Goal: Navigation & Orientation: Understand site structure

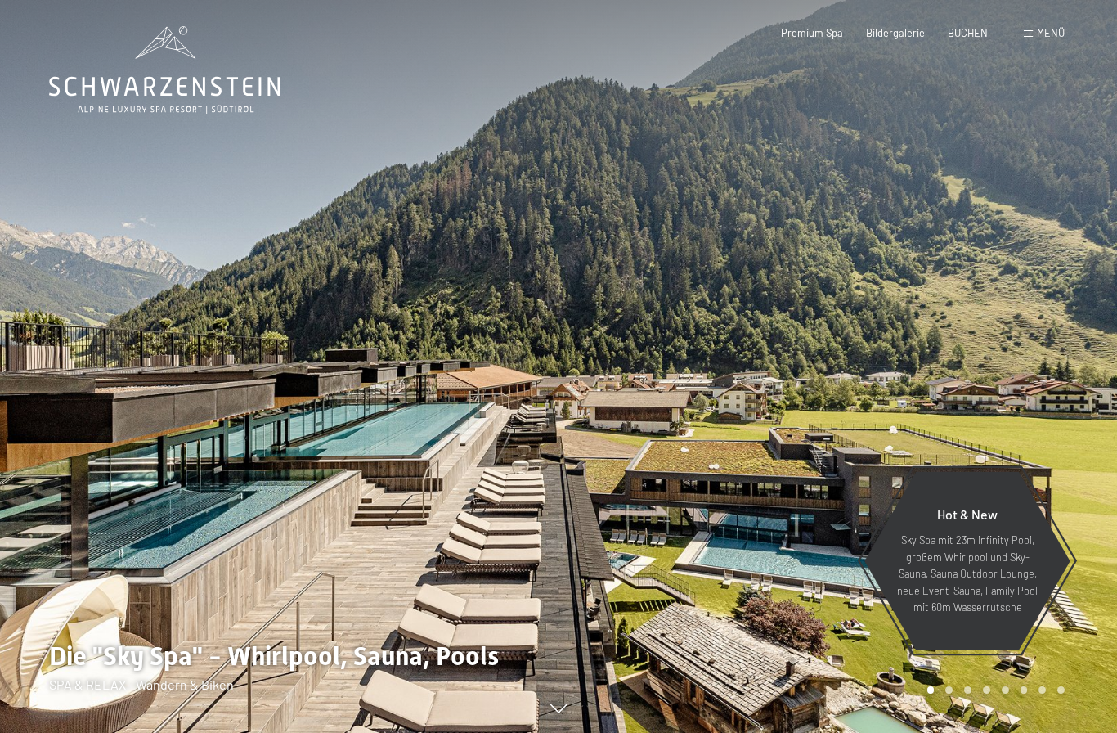
click at [1050, 35] on span "Menü" at bounding box center [1051, 32] width 28 height 13
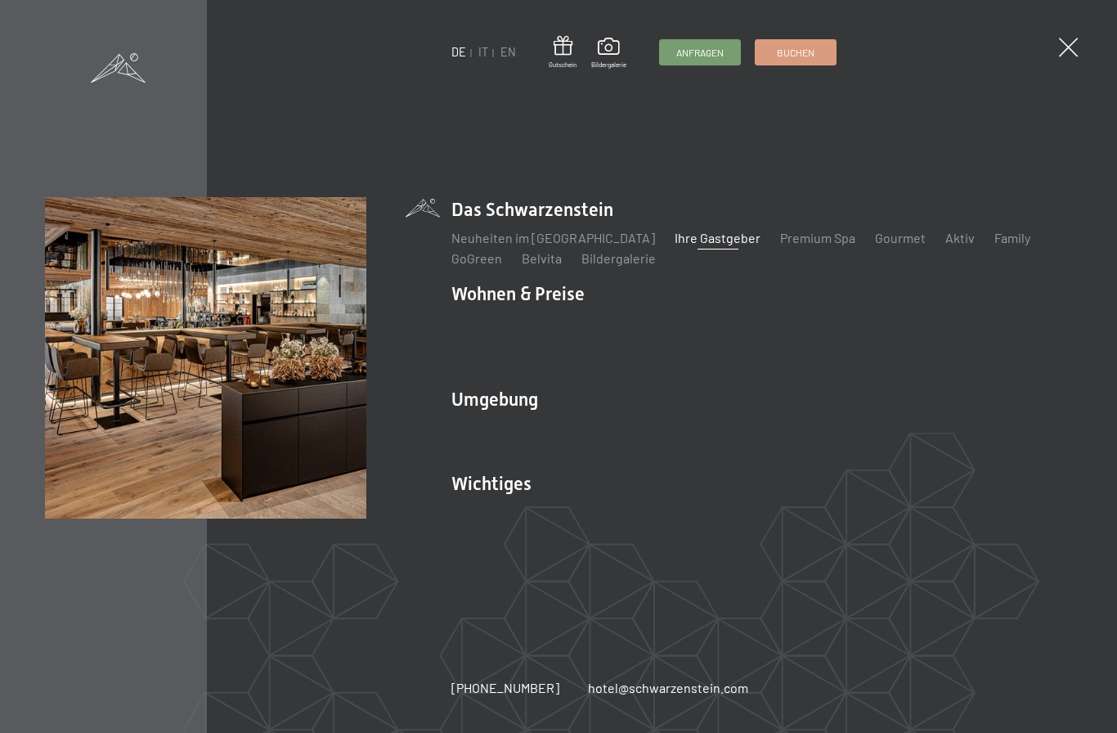
click at [693, 245] on link "Ihre Gastgeber" at bounding box center [718, 238] width 86 height 16
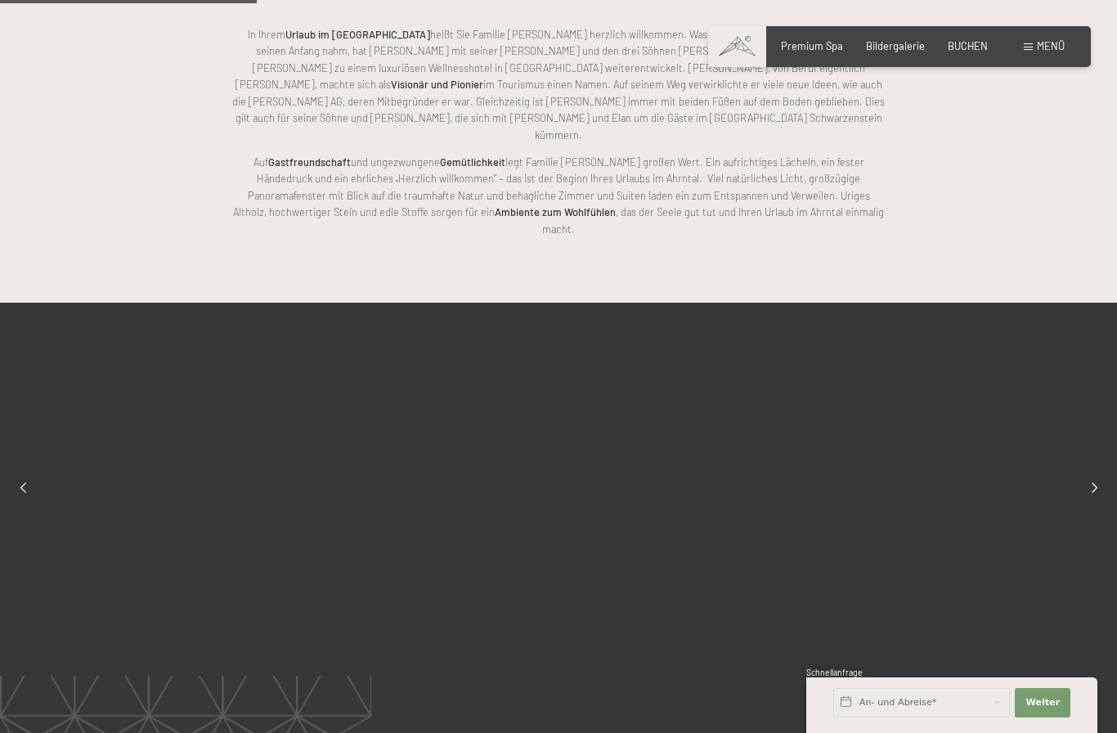
scroll to position [1030, 0]
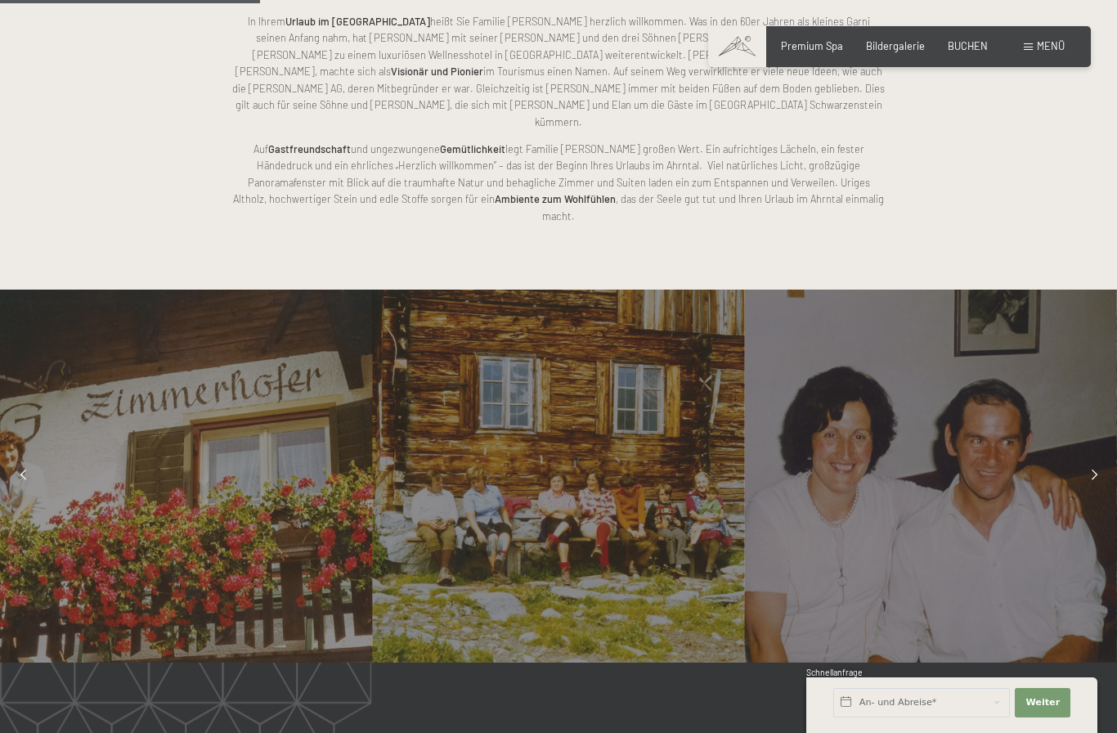
click at [1089, 460] on div at bounding box center [1094, 476] width 33 height 33
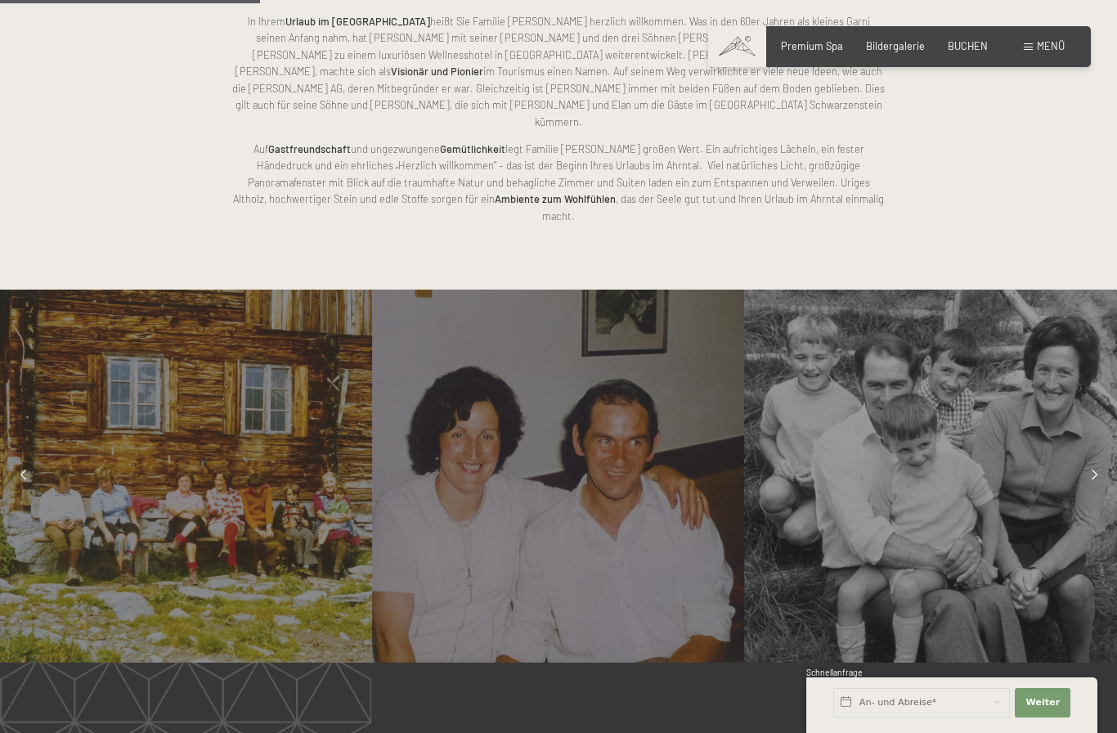
click at [1094, 460] on div at bounding box center [1094, 476] width 33 height 33
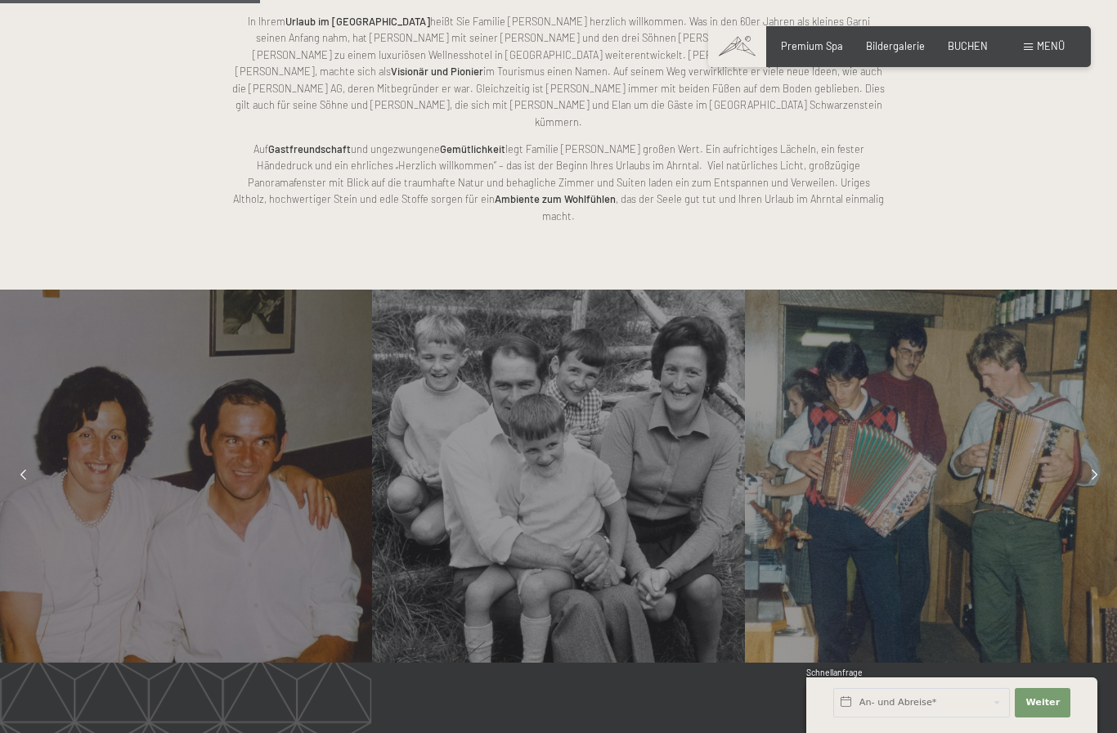
click at [1091, 460] on div at bounding box center [1094, 476] width 33 height 33
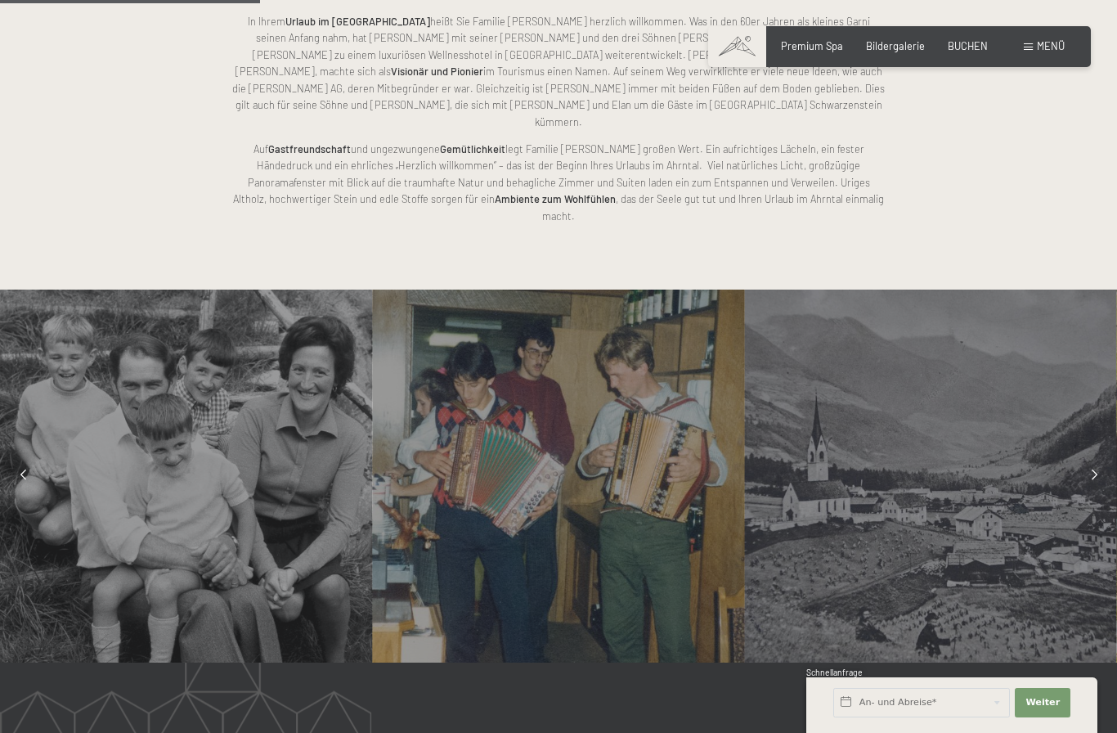
click at [1084, 460] on div at bounding box center [1094, 476] width 33 height 33
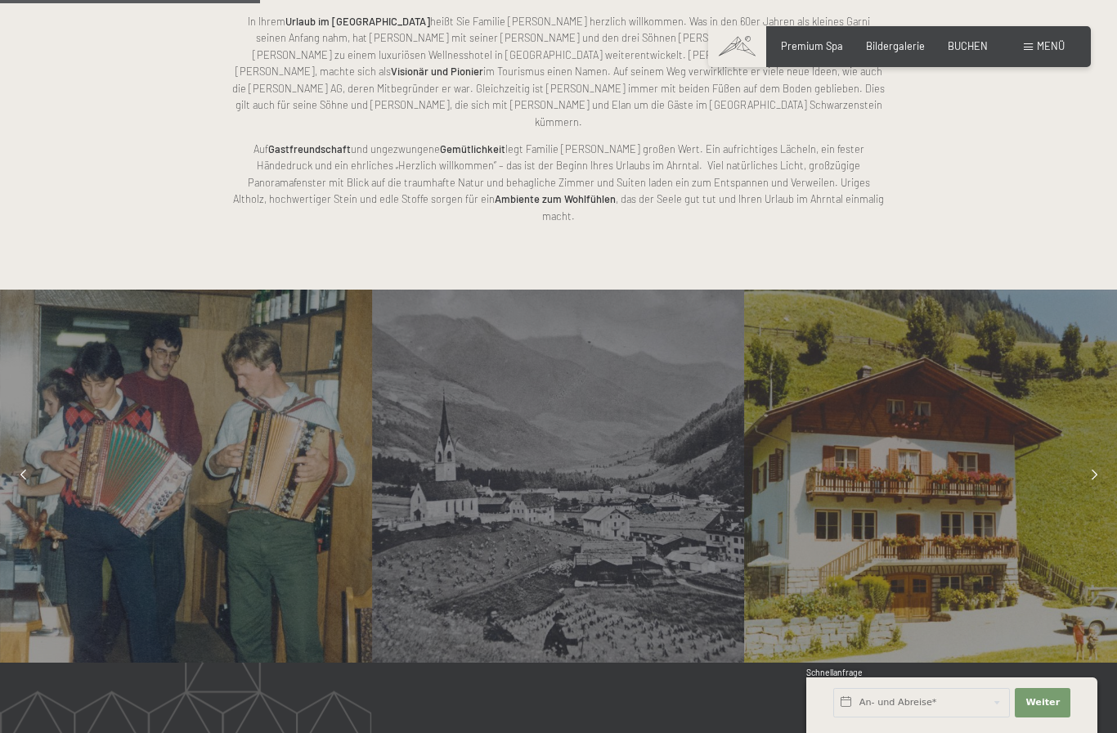
click at [1091, 460] on div at bounding box center [1094, 476] width 33 height 33
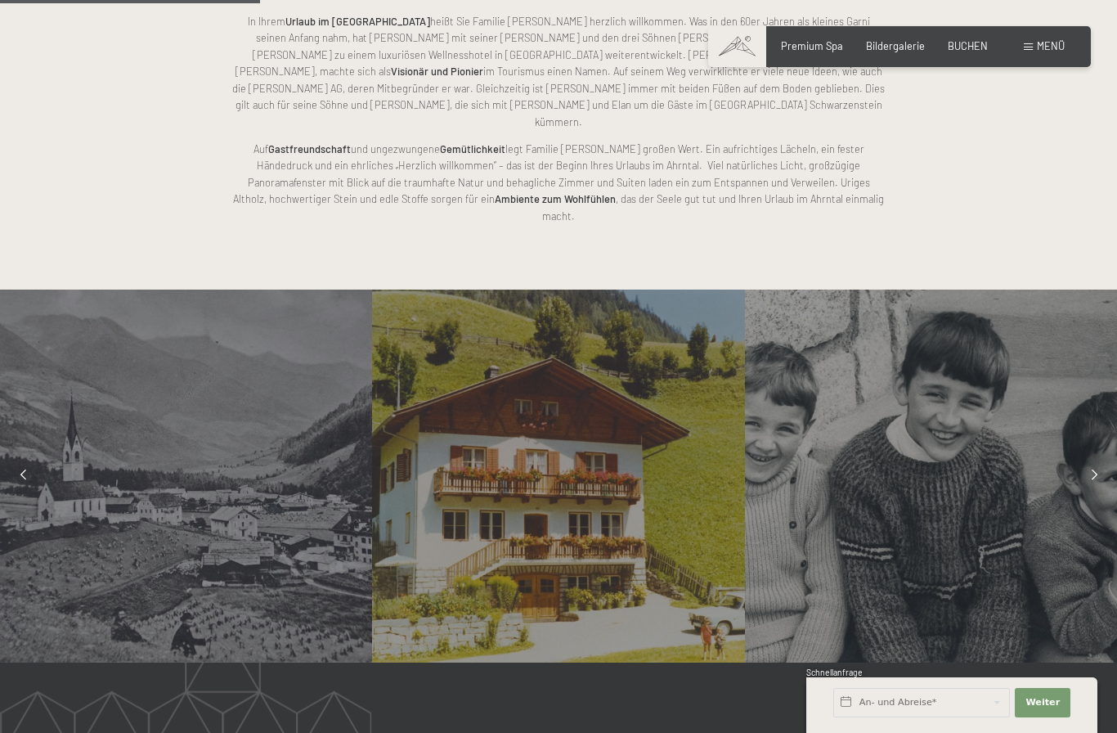
click at [1094, 460] on div at bounding box center [1094, 476] width 33 height 33
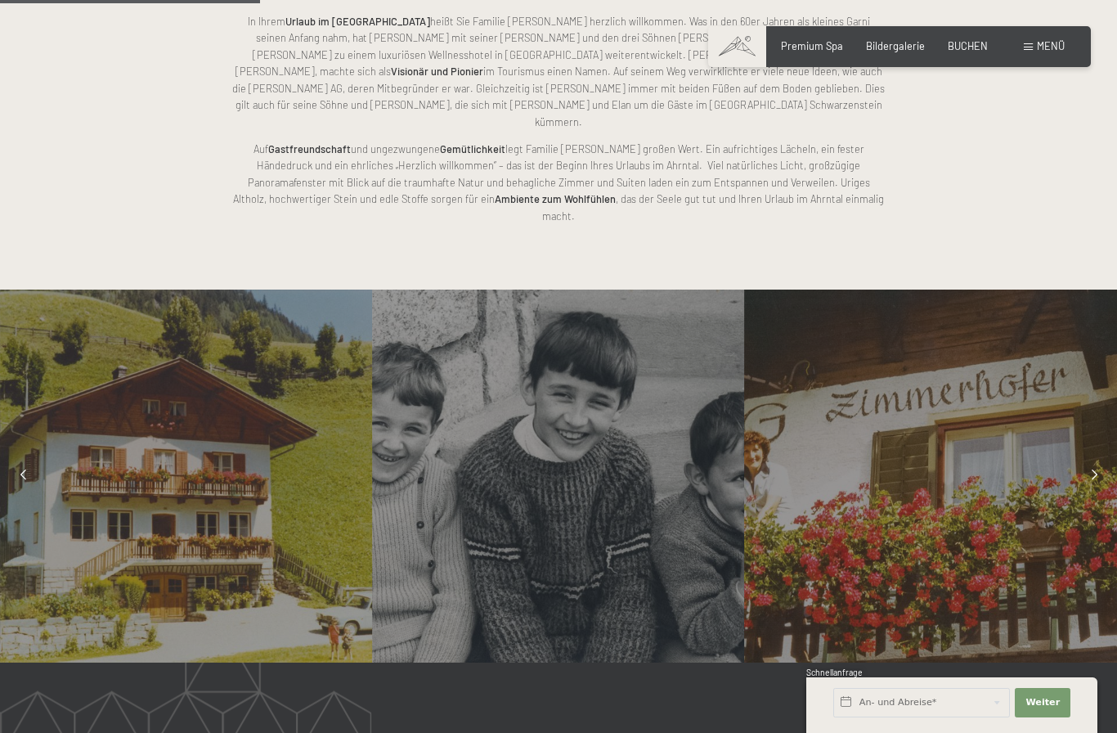
click at [1091, 460] on div at bounding box center [1094, 476] width 33 height 33
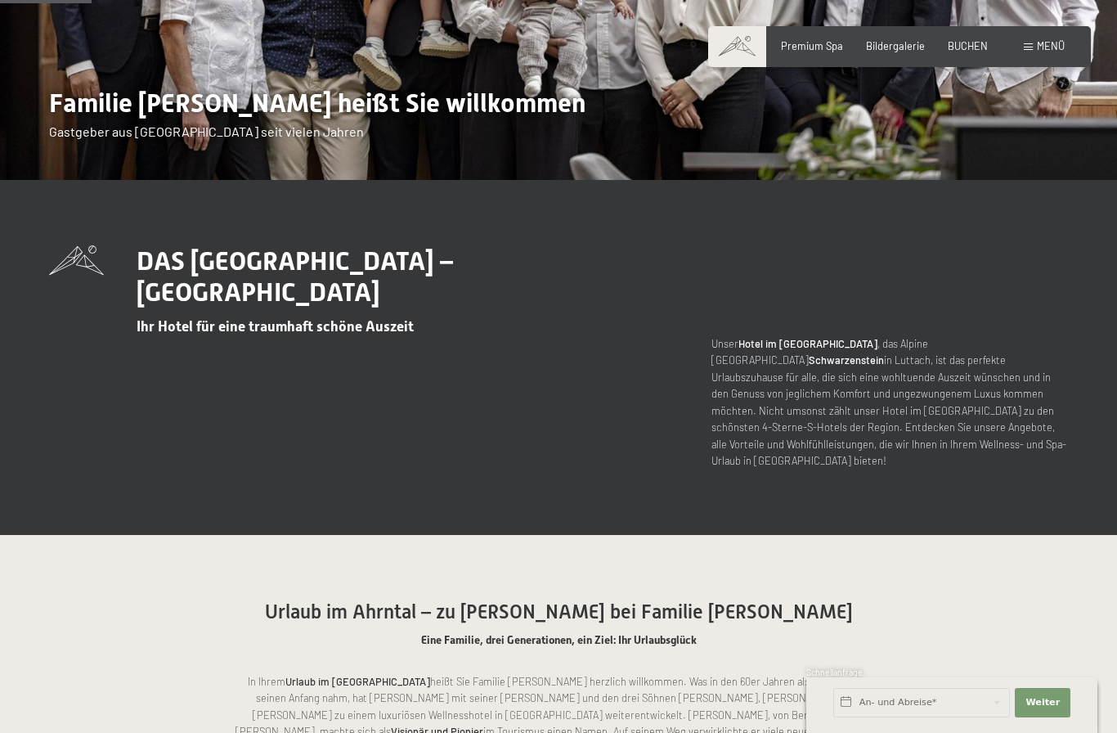
scroll to position [366, 0]
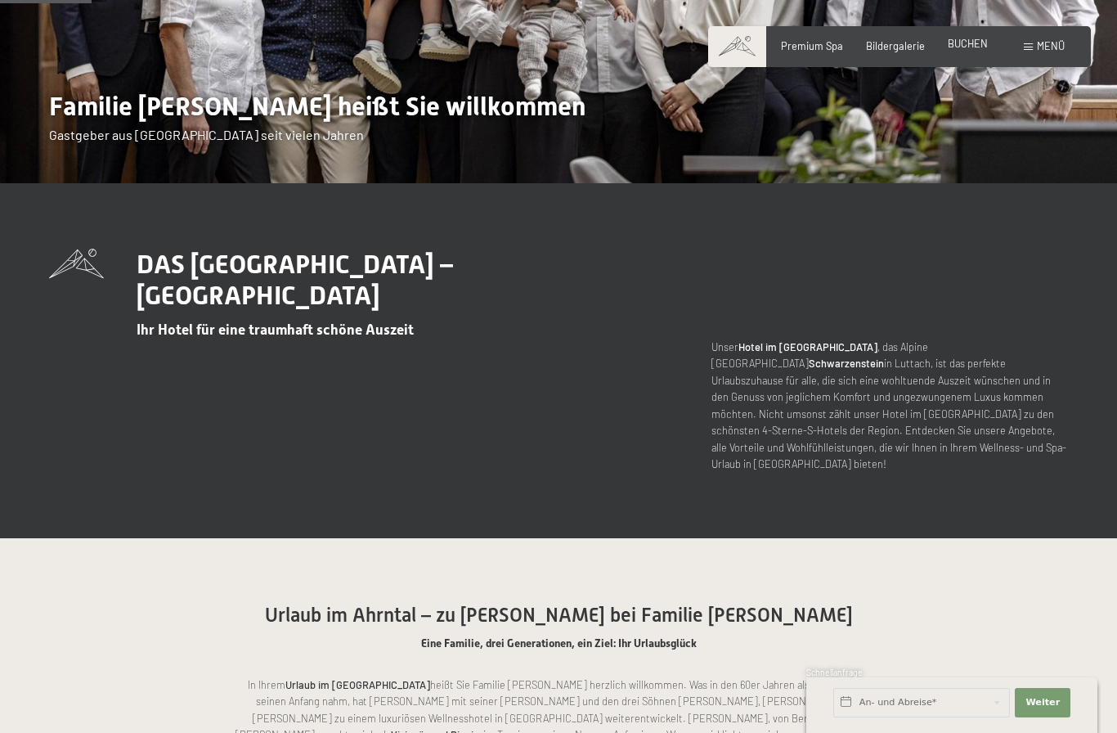
click at [983, 41] on span "BUCHEN" at bounding box center [968, 43] width 40 height 13
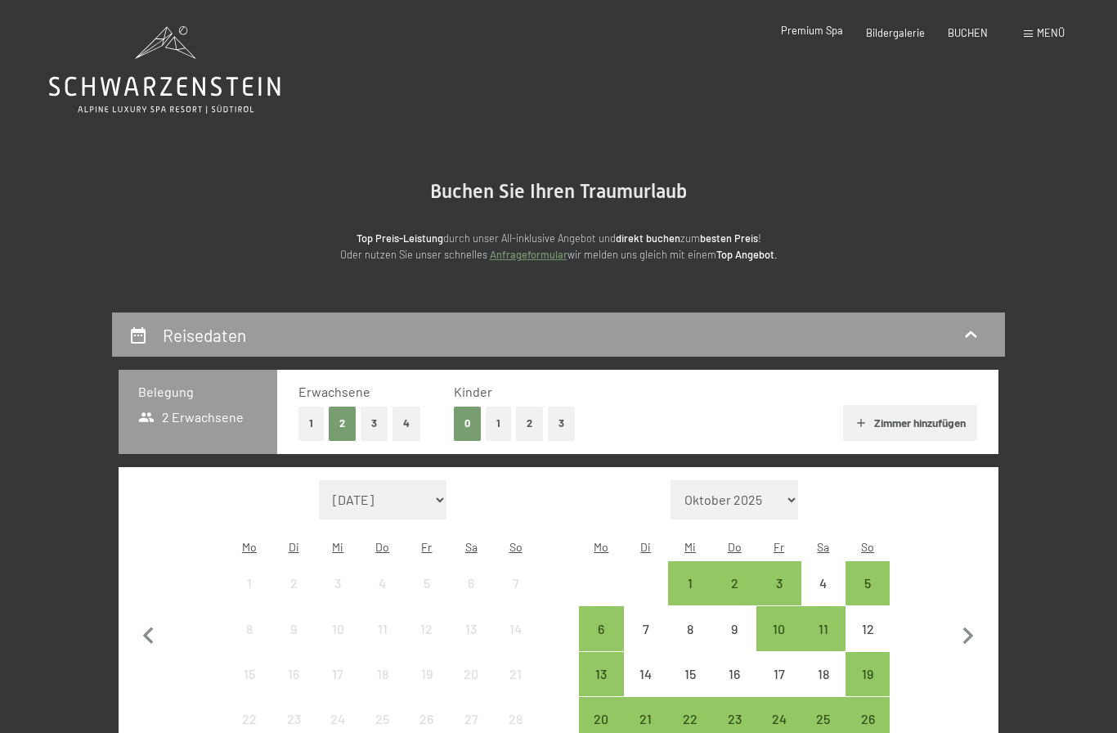
click at [822, 34] on span "Premium Spa" at bounding box center [812, 30] width 62 height 13
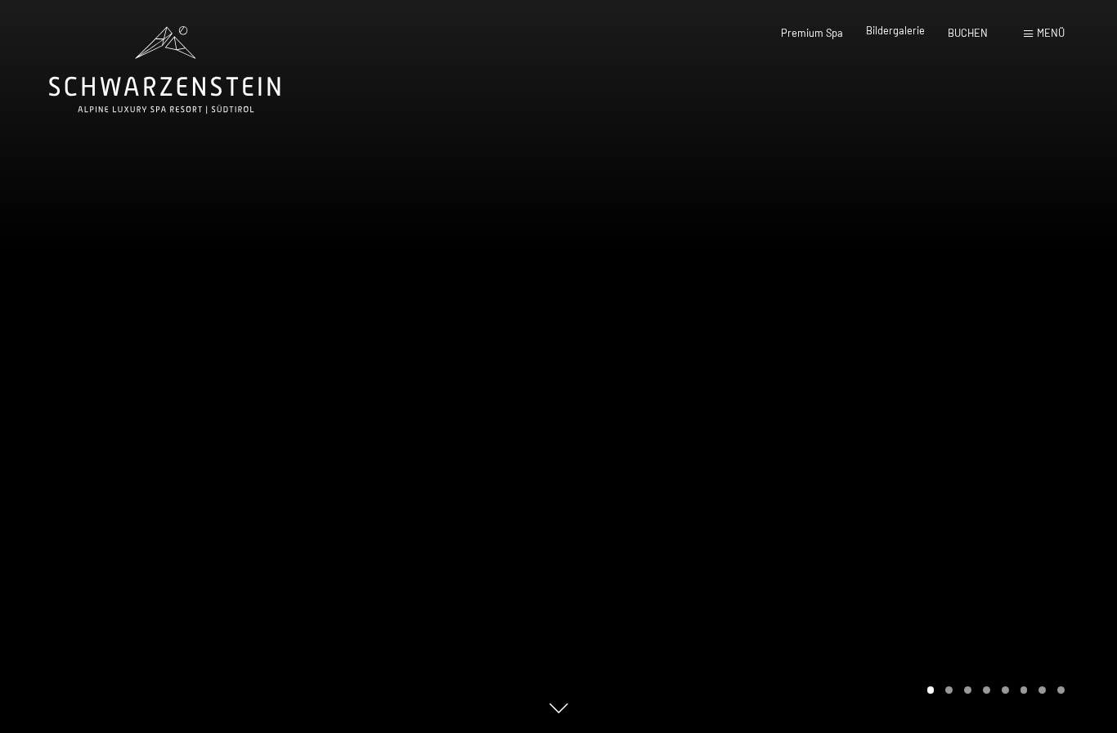
click at [904, 35] on span "Bildergalerie" at bounding box center [895, 30] width 59 height 13
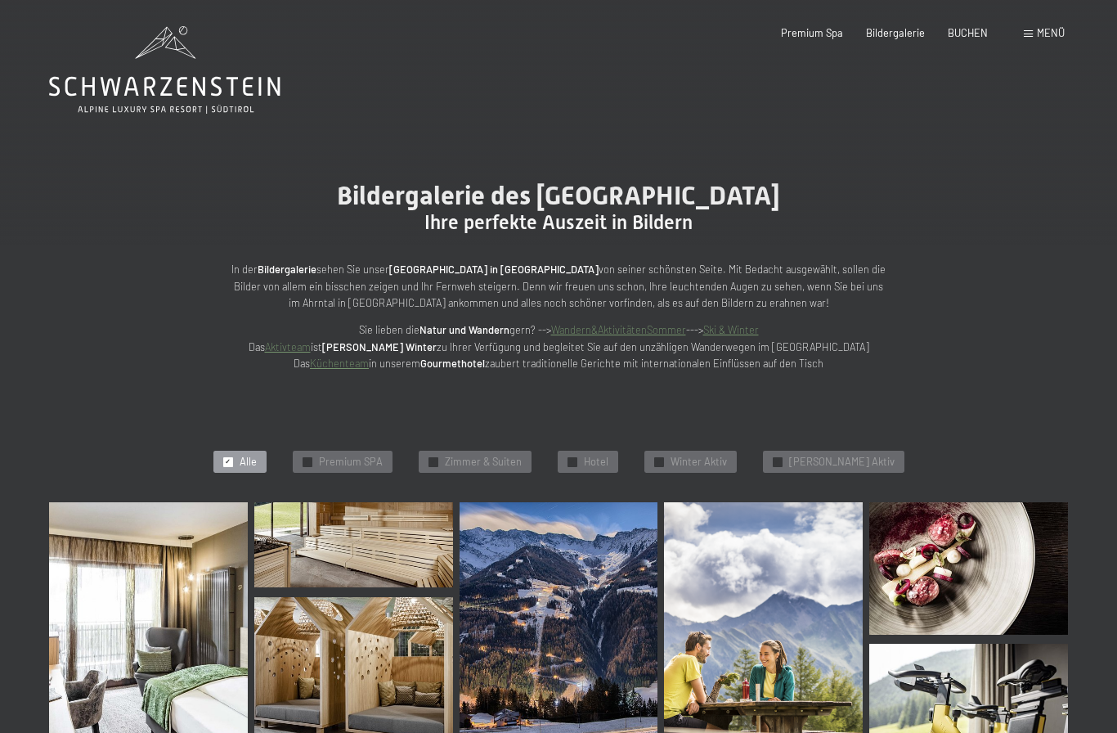
click at [1052, 34] on span "Menü" at bounding box center [1051, 32] width 28 height 13
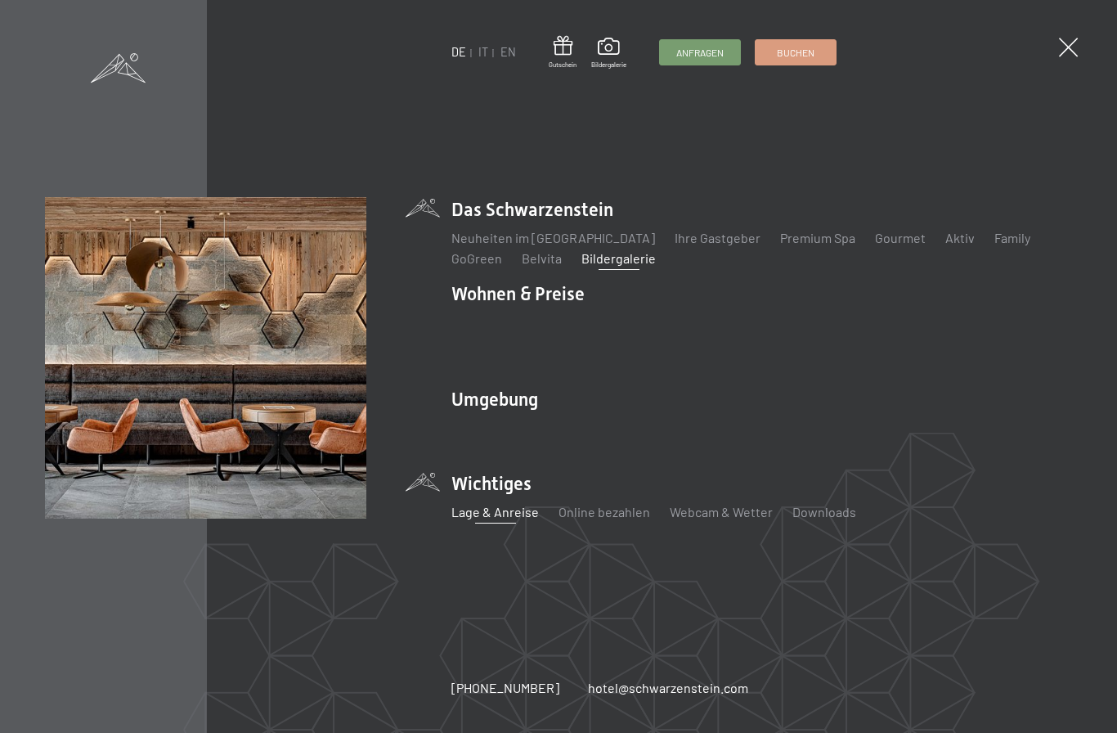
click at [514, 504] on link "Lage & Anreise" at bounding box center [495, 512] width 88 height 16
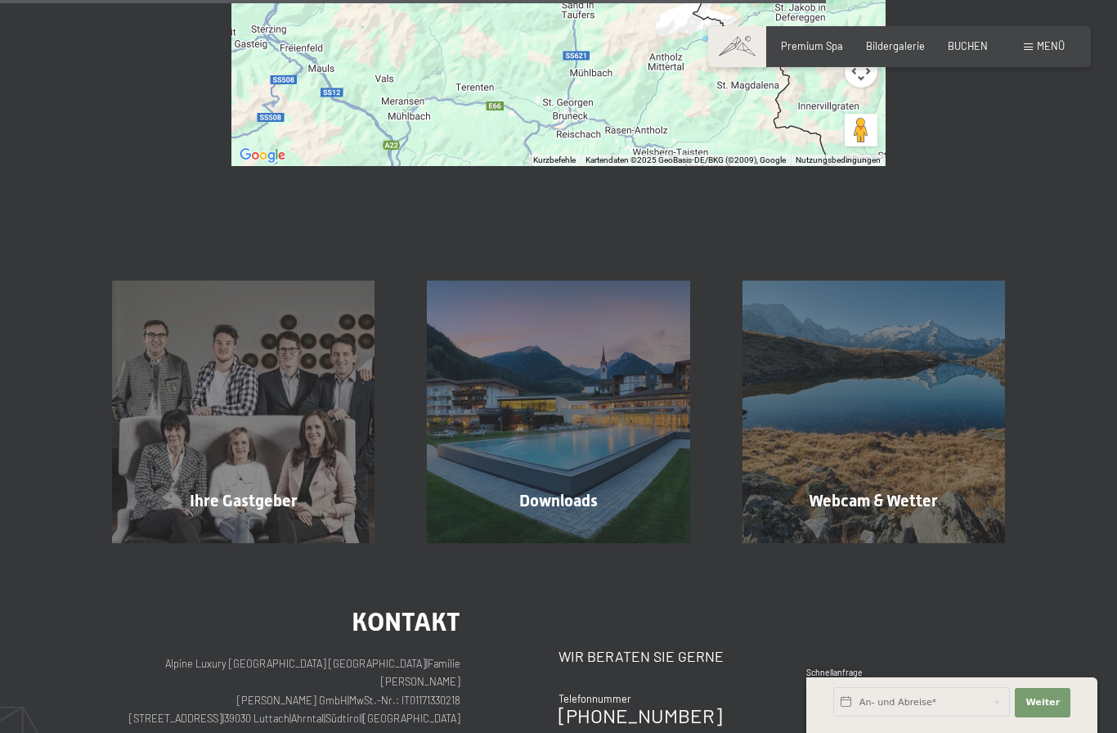
scroll to position [908, 0]
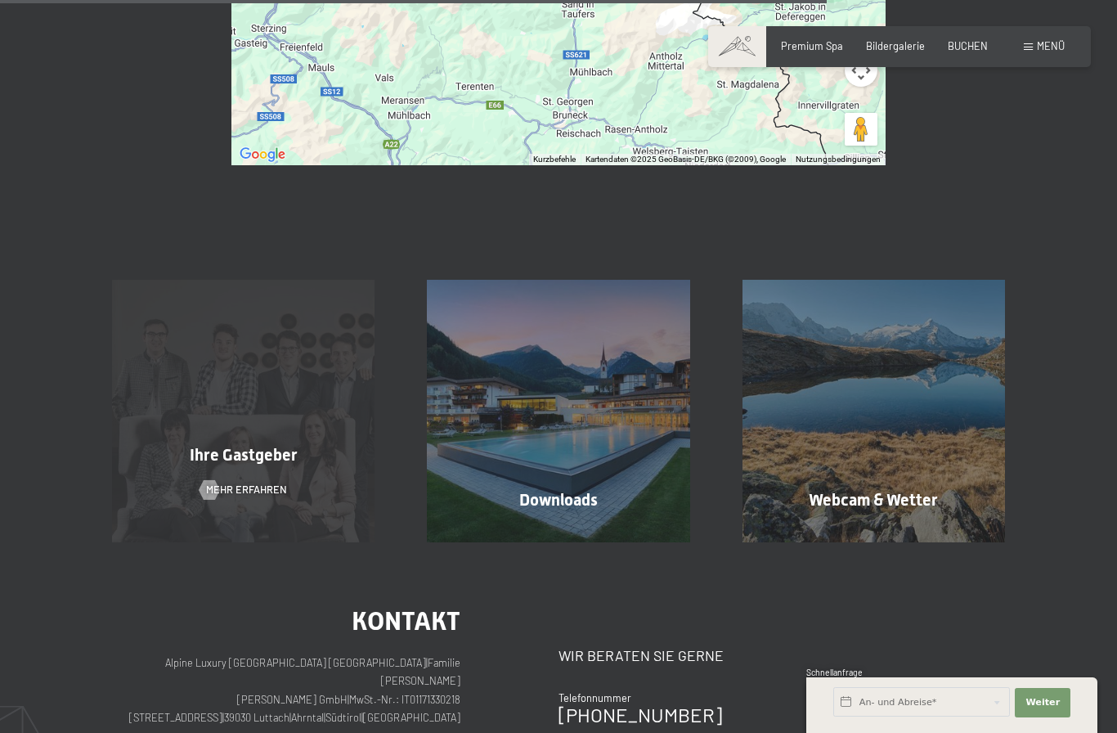
click at [234, 445] on span "Ihre Gastgeber" at bounding box center [244, 455] width 108 height 20
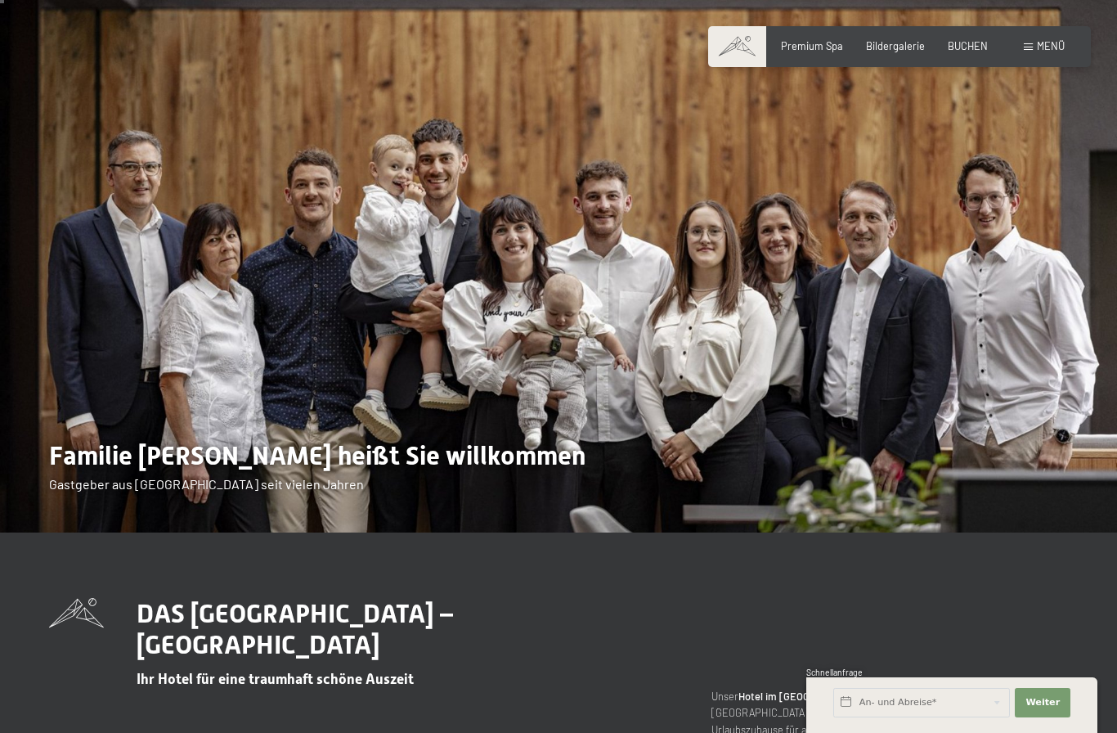
click at [644, 367] on img at bounding box center [558, 258] width 1117 height 550
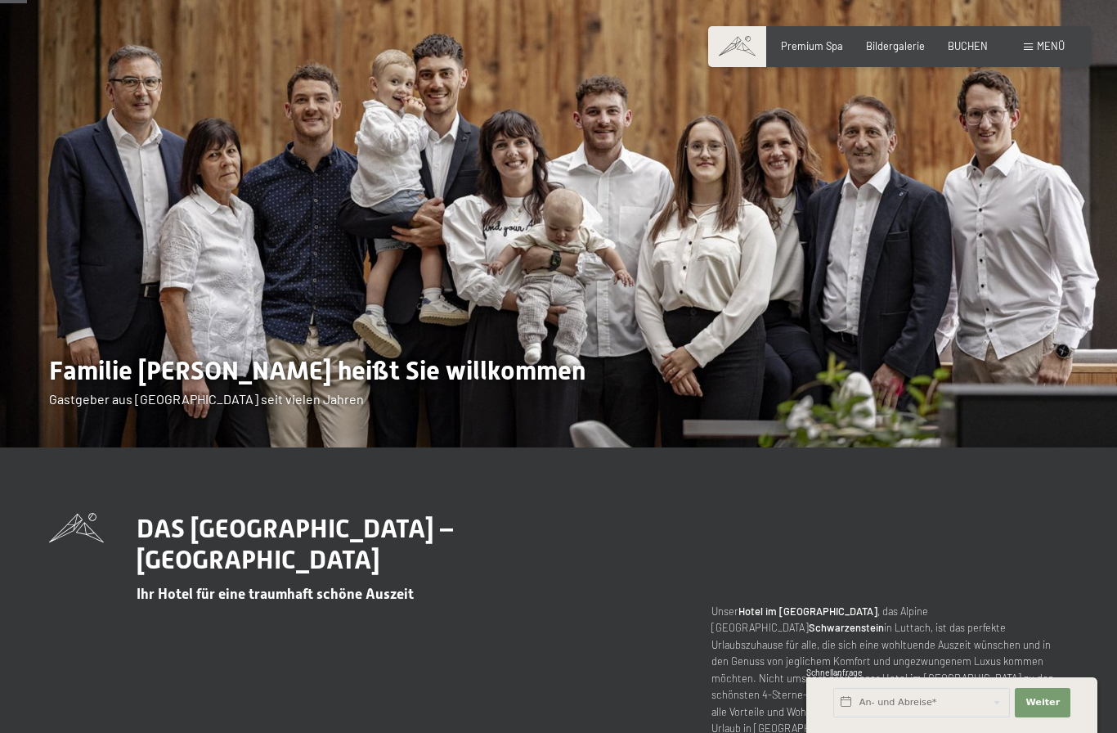
scroll to position [95, 0]
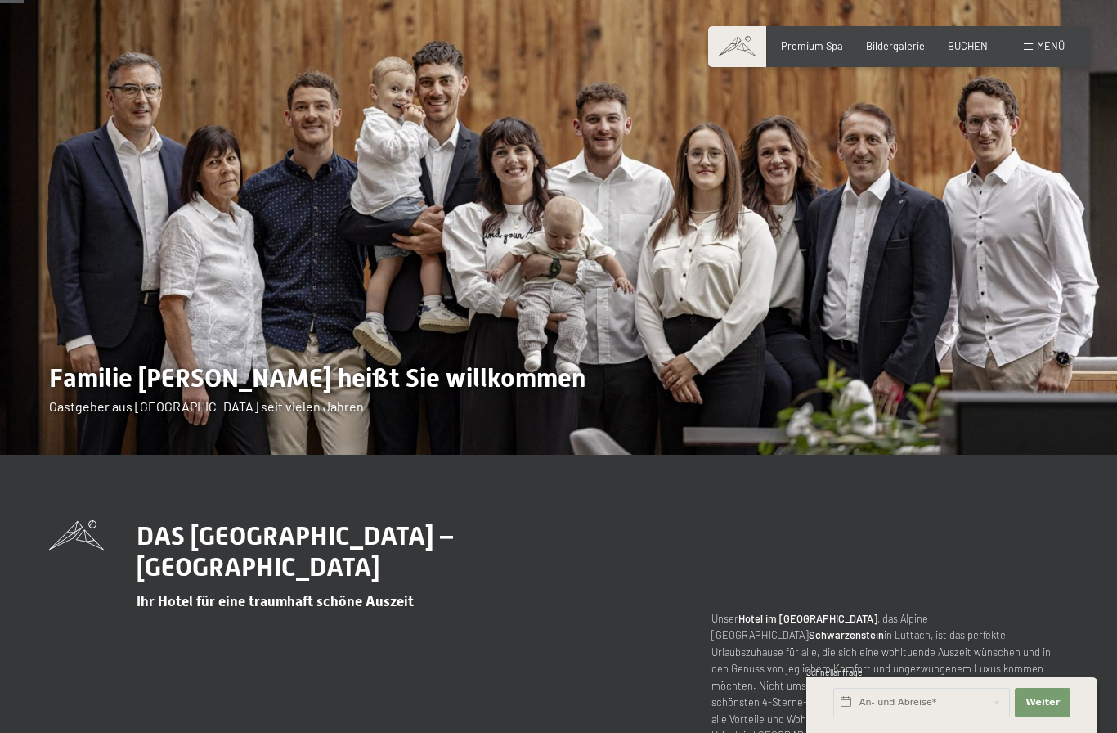
click at [229, 393] on span "Familie [PERSON_NAME] heißt Sie willkommen" at bounding box center [317, 377] width 537 height 31
click at [263, 393] on span "Familie [PERSON_NAME] heißt Sie willkommen" at bounding box center [317, 377] width 537 height 31
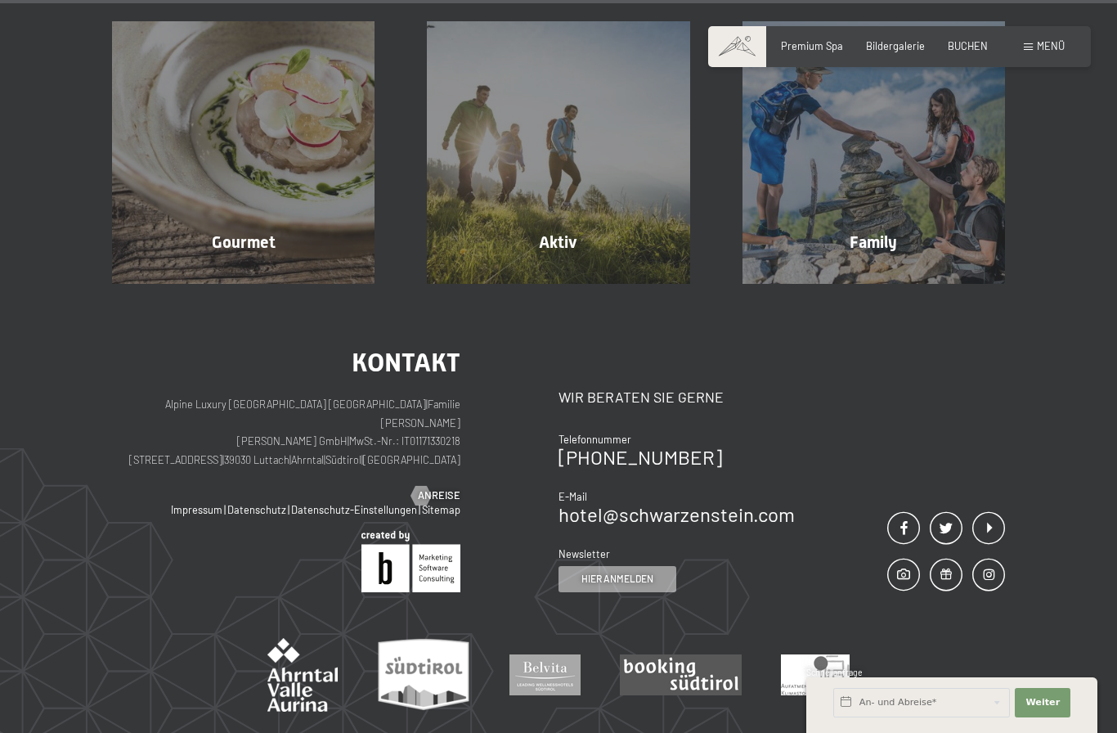
scroll to position [4465, 0]
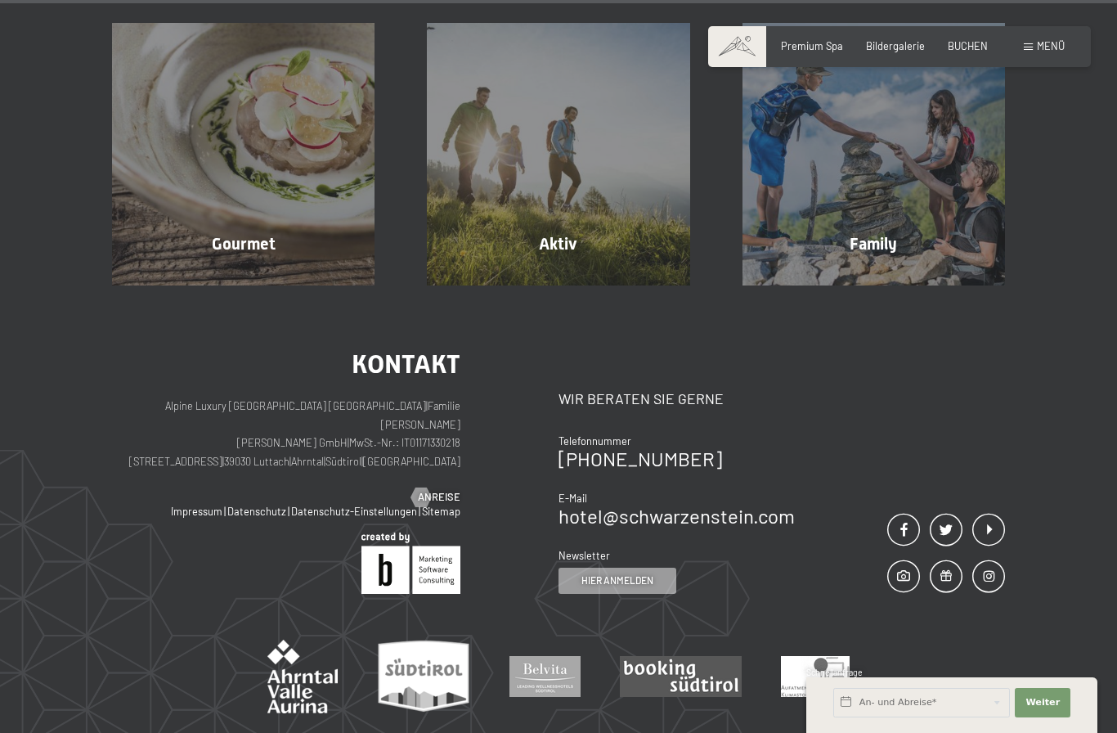
click at [363, 397] on p "Alpine Luxury SPA Resort SCHWARZENSTEIN | Familie Zimmerhofer Otmar Zimmerhofer…" at bounding box center [286, 434] width 348 height 74
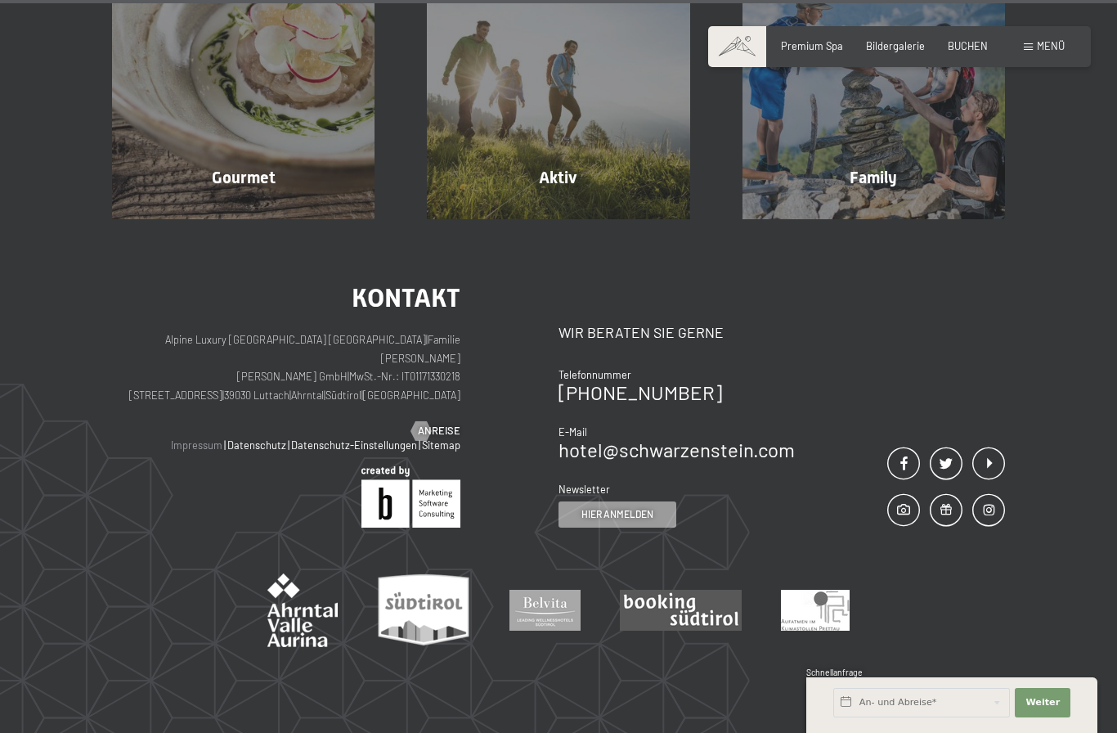
click at [203, 438] on link "Impressum" at bounding box center [197, 444] width 52 height 13
